Goal: Book appointment/travel/reservation

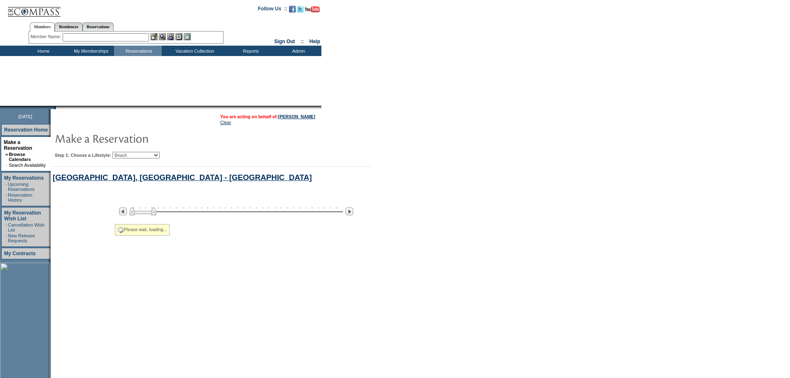
select select "Beach"
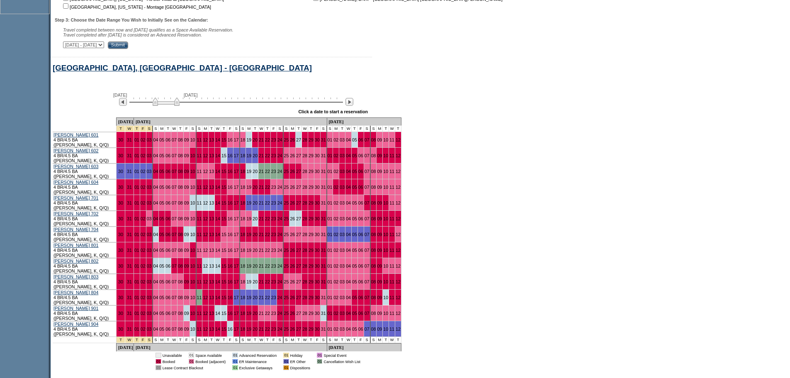
scroll to position [423, 0]
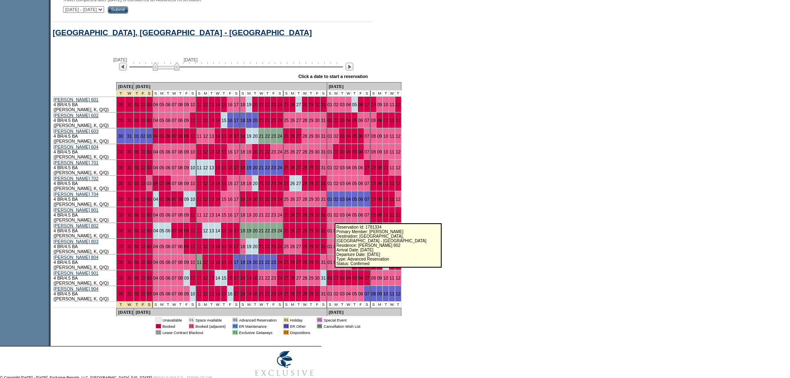
click at [346, 228] on link "04" at bounding box center [348, 230] width 5 height 5
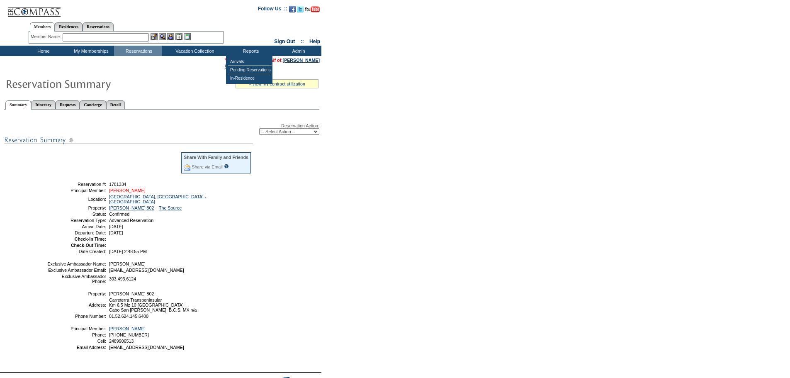
drag, startPoint x: 130, startPoint y: 192, endPoint x: 296, endPoint y: 171, distance: 166.7
click at [130, 192] on link "Friedman, Kim" at bounding box center [127, 190] width 36 height 5
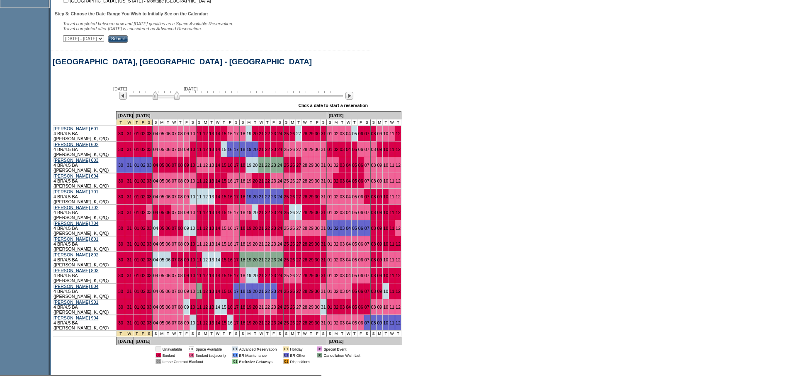
scroll to position [423, 0]
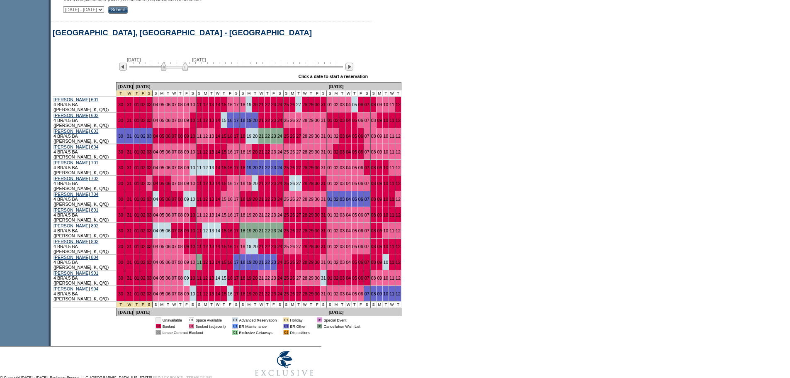
drag, startPoint x: 177, startPoint y: 75, endPoint x: 186, endPoint y: 74, distance: 8.3
click at [186, 70] on img at bounding box center [174, 66] width 27 height 8
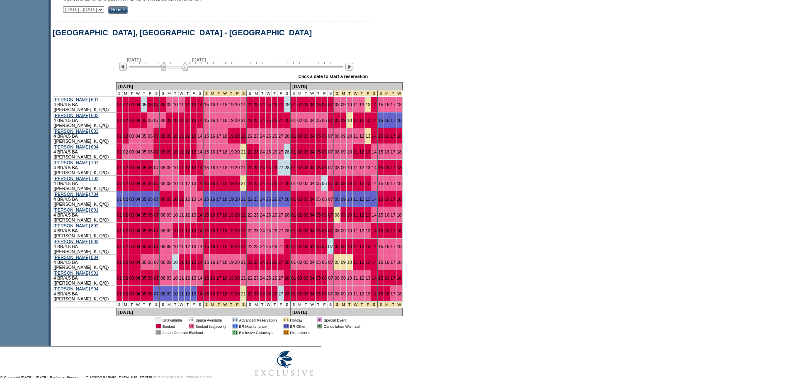
drag, startPoint x: 109, startPoint y: 327, endPoint x: 110, endPoint y: 319, distance: 8.0
click at [109, 346] on td "© Copyright 2004 - 2025. Exclusive Resorts, LLC. Denver, Colorado. PRIVACY POLI…" at bounding box center [119, 366] width 238 height 41
click at [173, 70] on img at bounding box center [173, 66] width 27 height 8
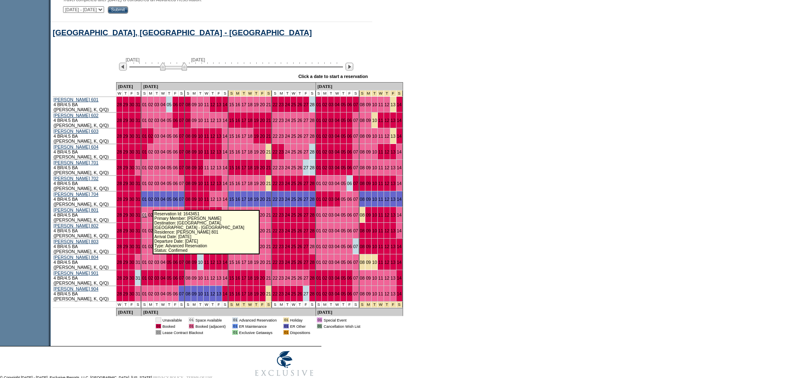
click at [147, 212] on link "01" at bounding box center [144, 214] width 5 height 5
